Goal: Information Seeking & Learning: Learn about a topic

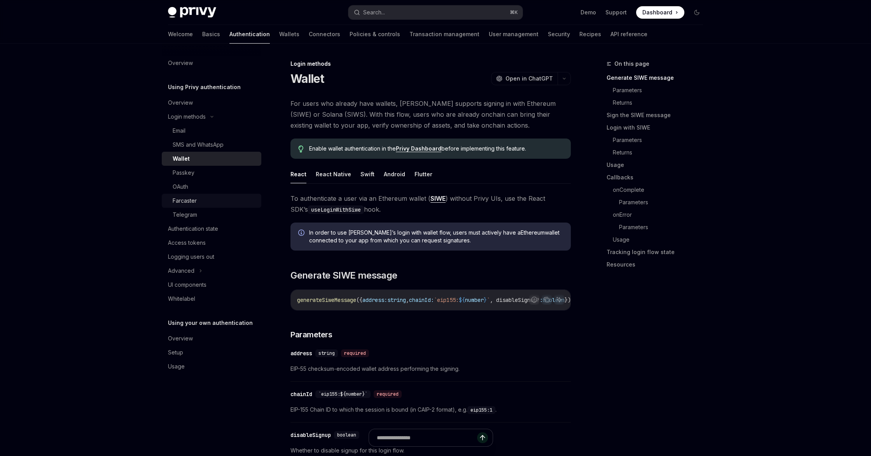
click at [239, 207] on link "Farcaster" at bounding box center [212, 201] width 100 height 14
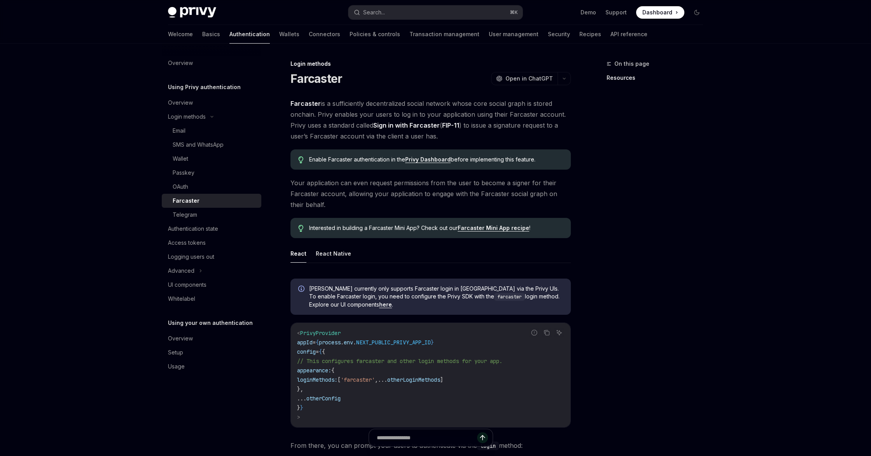
type textarea "*"
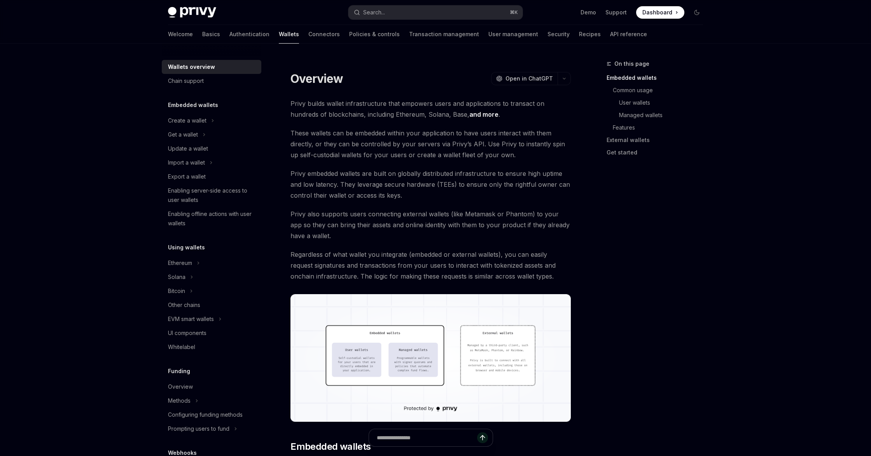
click at [205, 9] on img at bounding box center [192, 12] width 48 height 11
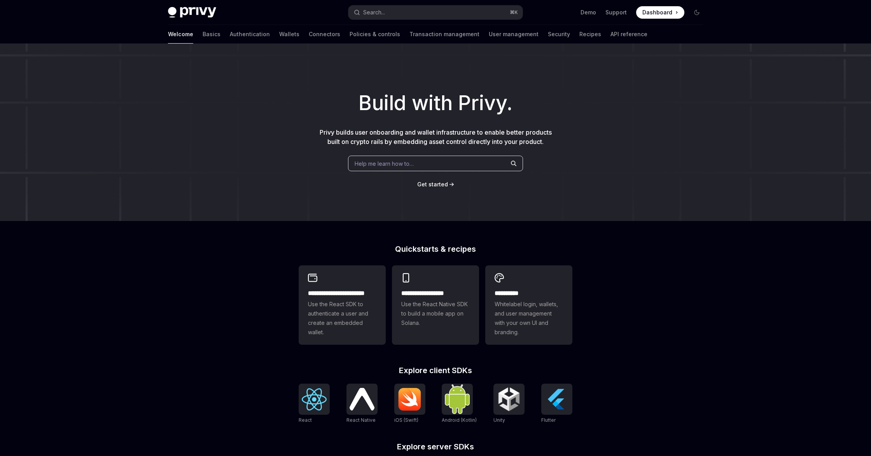
click at [404, 179] on div "Build with Privy. Privy builds user onboarding and wallet infrastructure to ena…" at bounding box center [435, 132] width 871 height 177
click at [400, 165] on span "Help me learn how to…" at bounding box center [384, 163] width 59 height 8
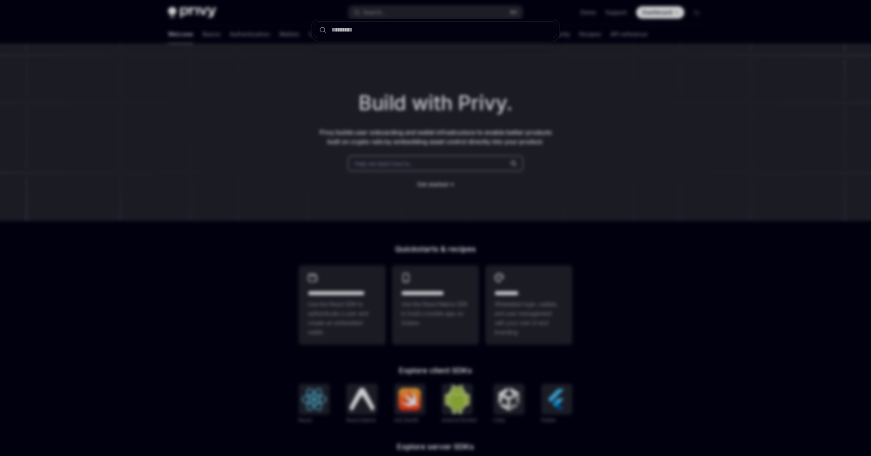
click at [400, 165] on div at bounding box center [435, 228] width 871 height 456
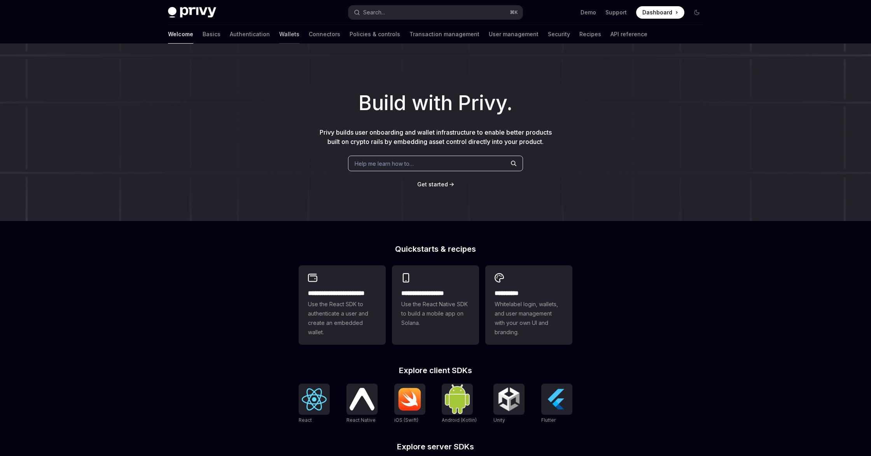
click at [279, 35] on link "Wallets" at bounding box center [289, 34] width 20 height 19
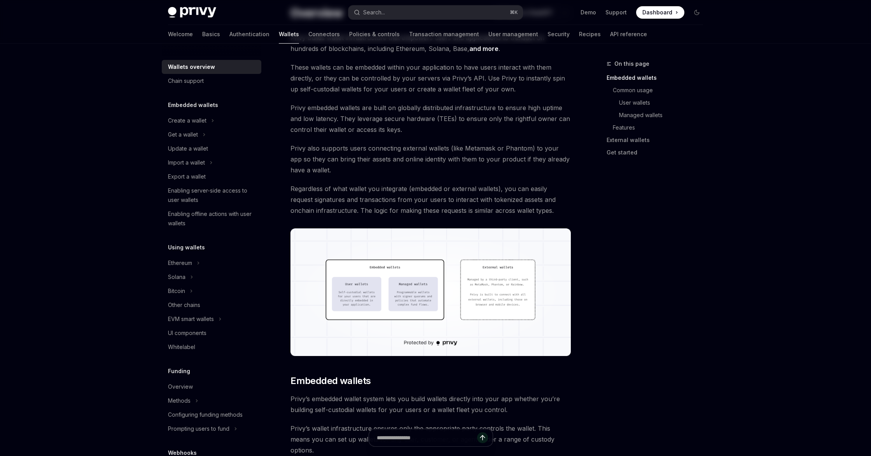
scroll to position [132, 0]
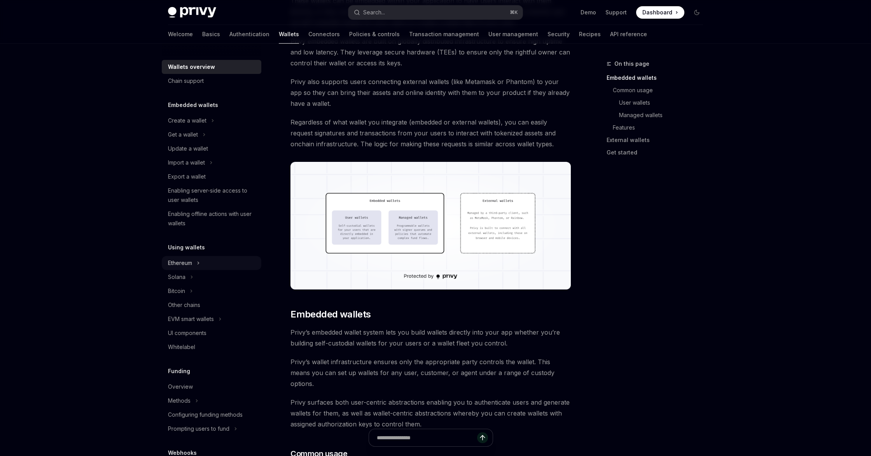
click at [194, 261] on div "Ethereum" at bounding box center [212, 263] width 100 height 14
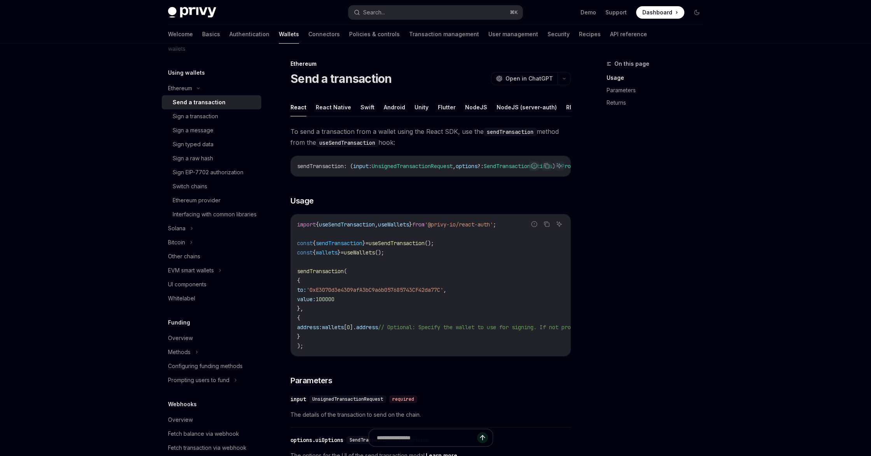
scroll to position [174, 0]
click at [214, 290] on div "UI components" at bounding box center [212, 284] width 89 height 9
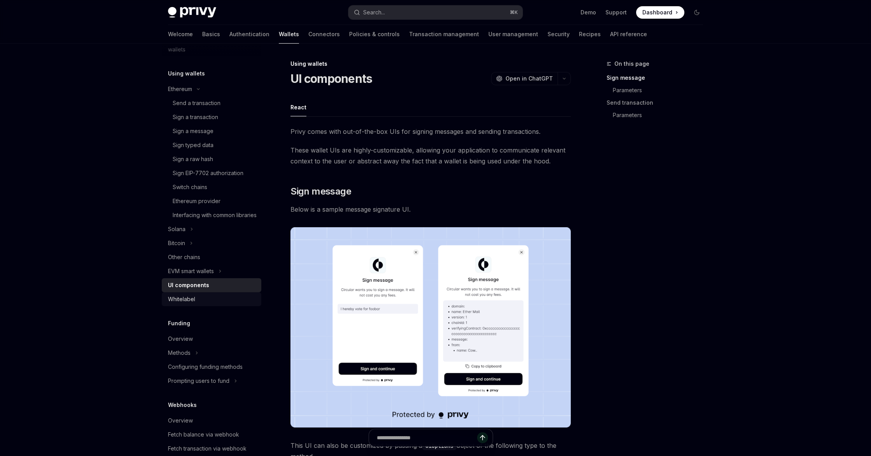
click at [196, 304] on div "Whitelabel" at bounding box center [212, 298] width 89 height 9
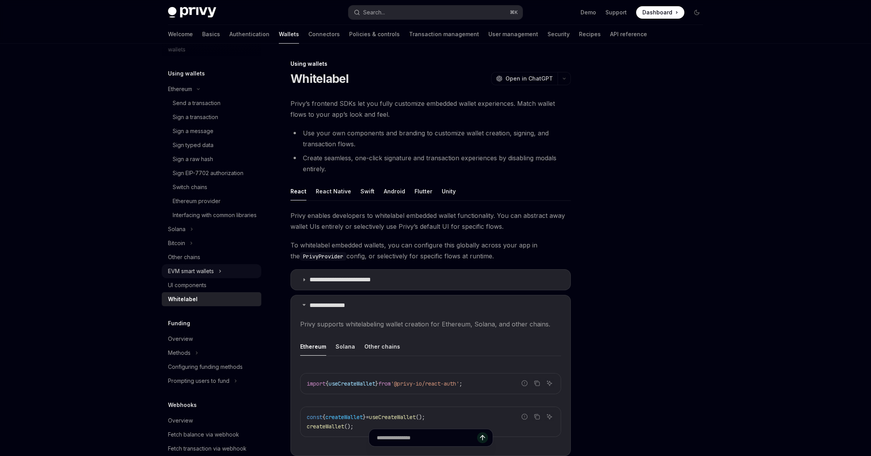
click at [202, 276] on div "EVM smart wallets" at bounding box center [191, 270] width 46 height 9
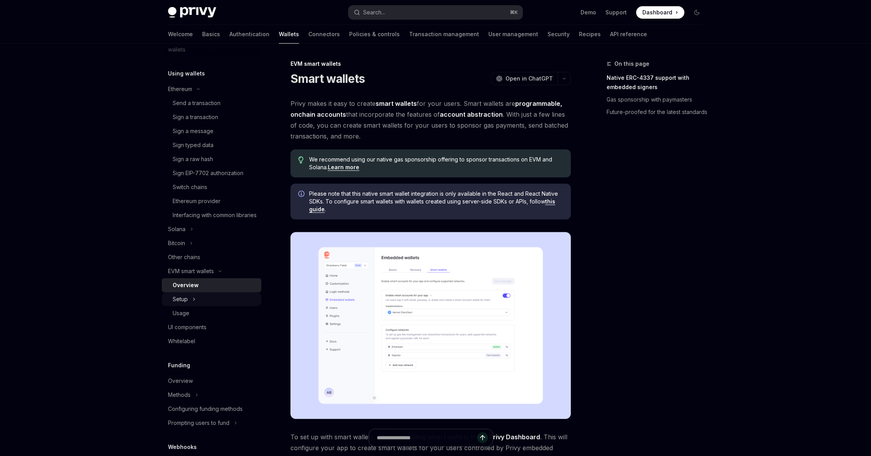
click at [206, 306] on div "Setup" at bounding box center [212, 299] width 100 height 14
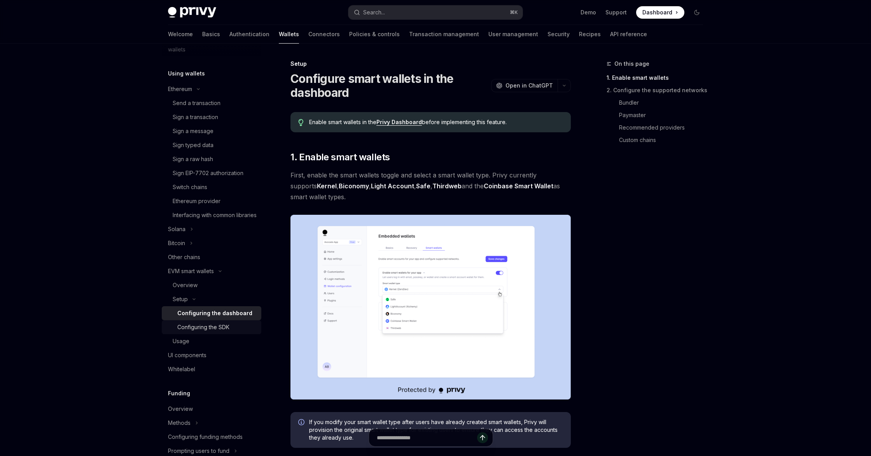
click at [211, 332] on div "Configuring the SDK" at bounding box center [203, 326] width 52 height 9
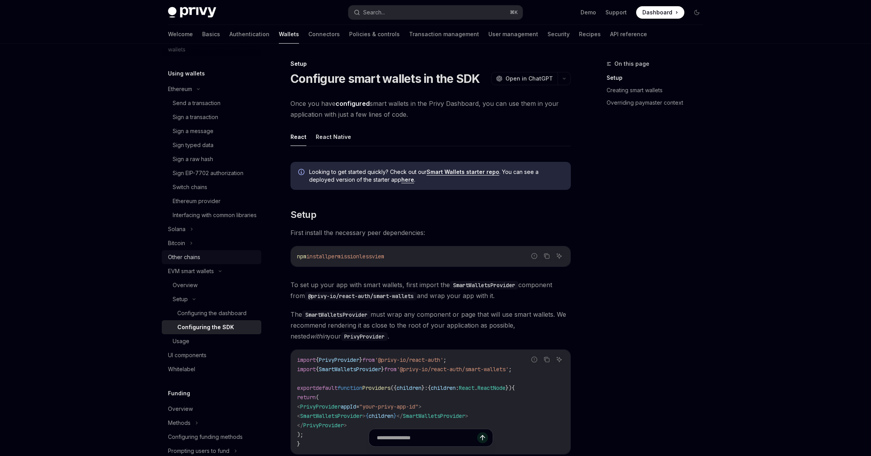
click at [200, 262] on div "Other chains" at bounding box center [184, 256] width 32 height 9
type textarea "*"
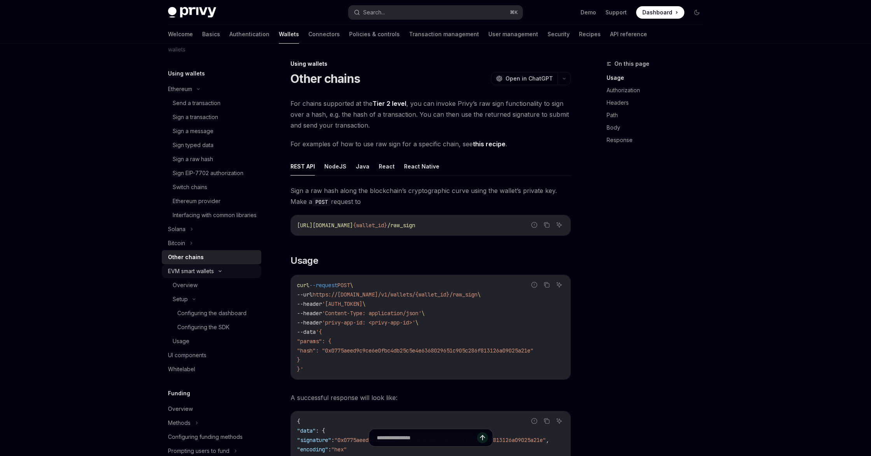
scroll to position [293, 0]
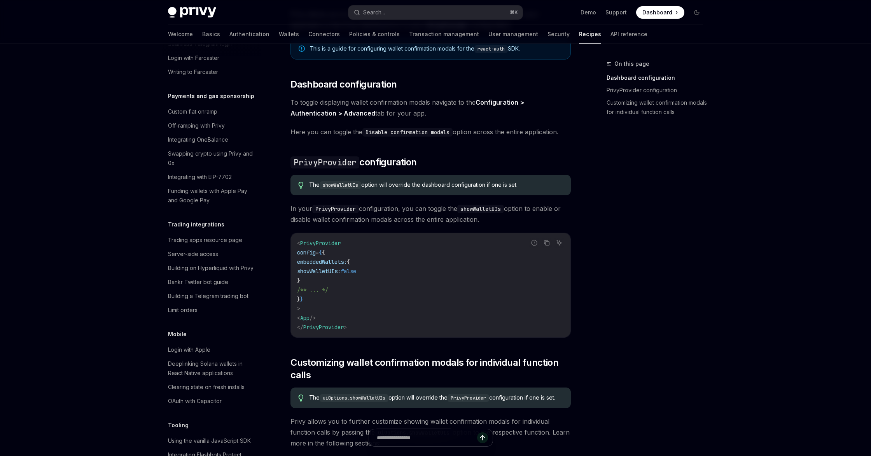
scroll to position [675, 0]
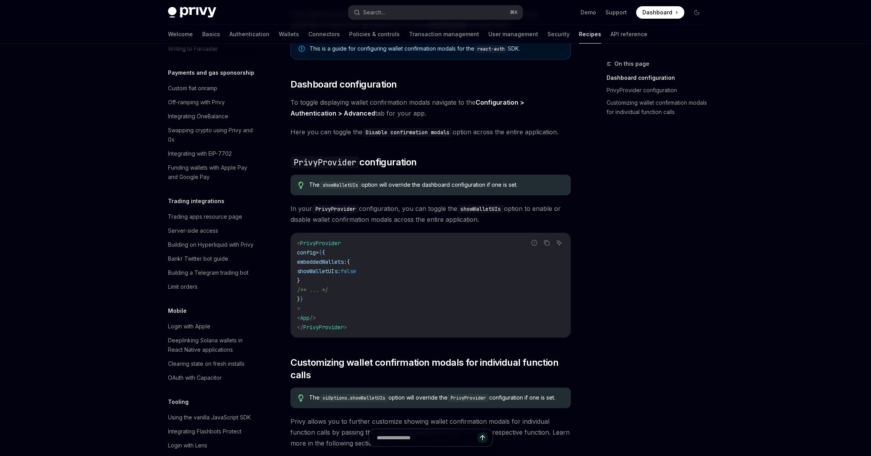
click at [206, 15] on img at bounding box center [192, 12] width 48 height 11
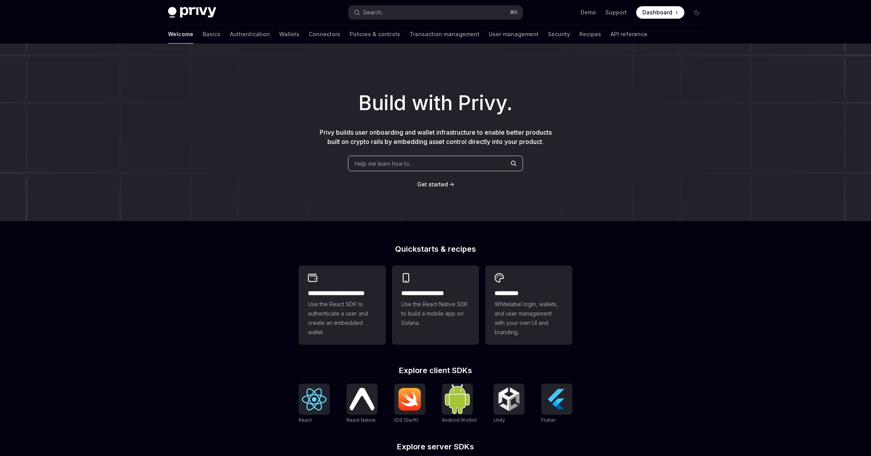
click at [279, 32] on link "Wallets" at bounding box center [289, 34] width 20 height 19
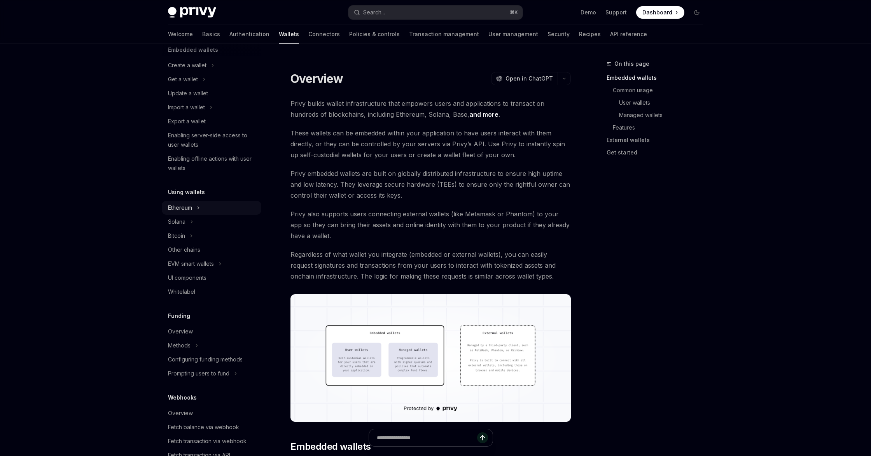
scroll to position [64, 0]
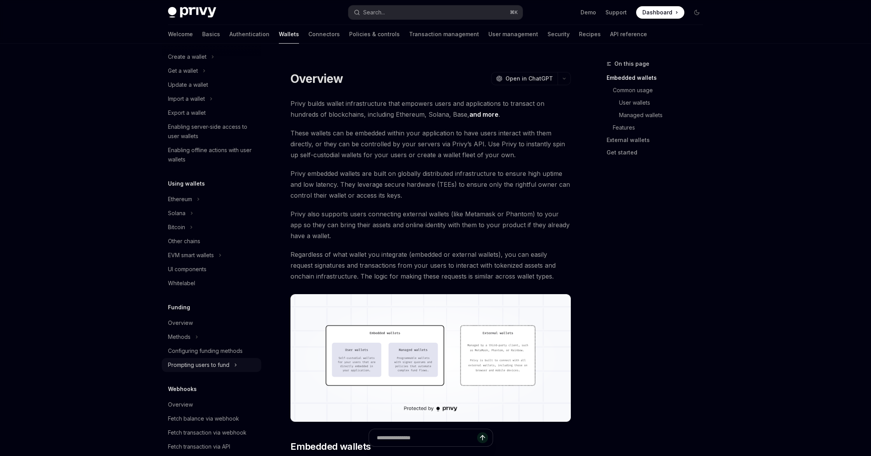
click at [197, 364] on div "Prompting users to fund" at bounding box center [198, 364] width 61 height 9
type textarea "*"
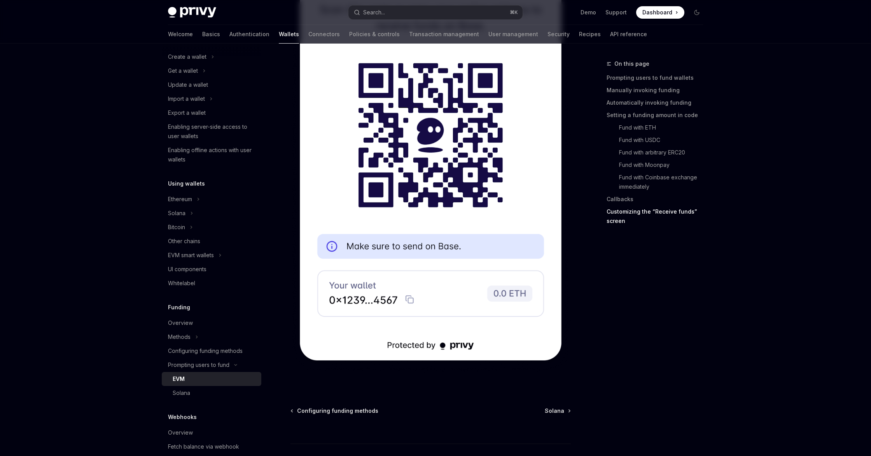
scroll to position [2460, 0]
